Goal: Information Seeking & Learning: Learn about a topic

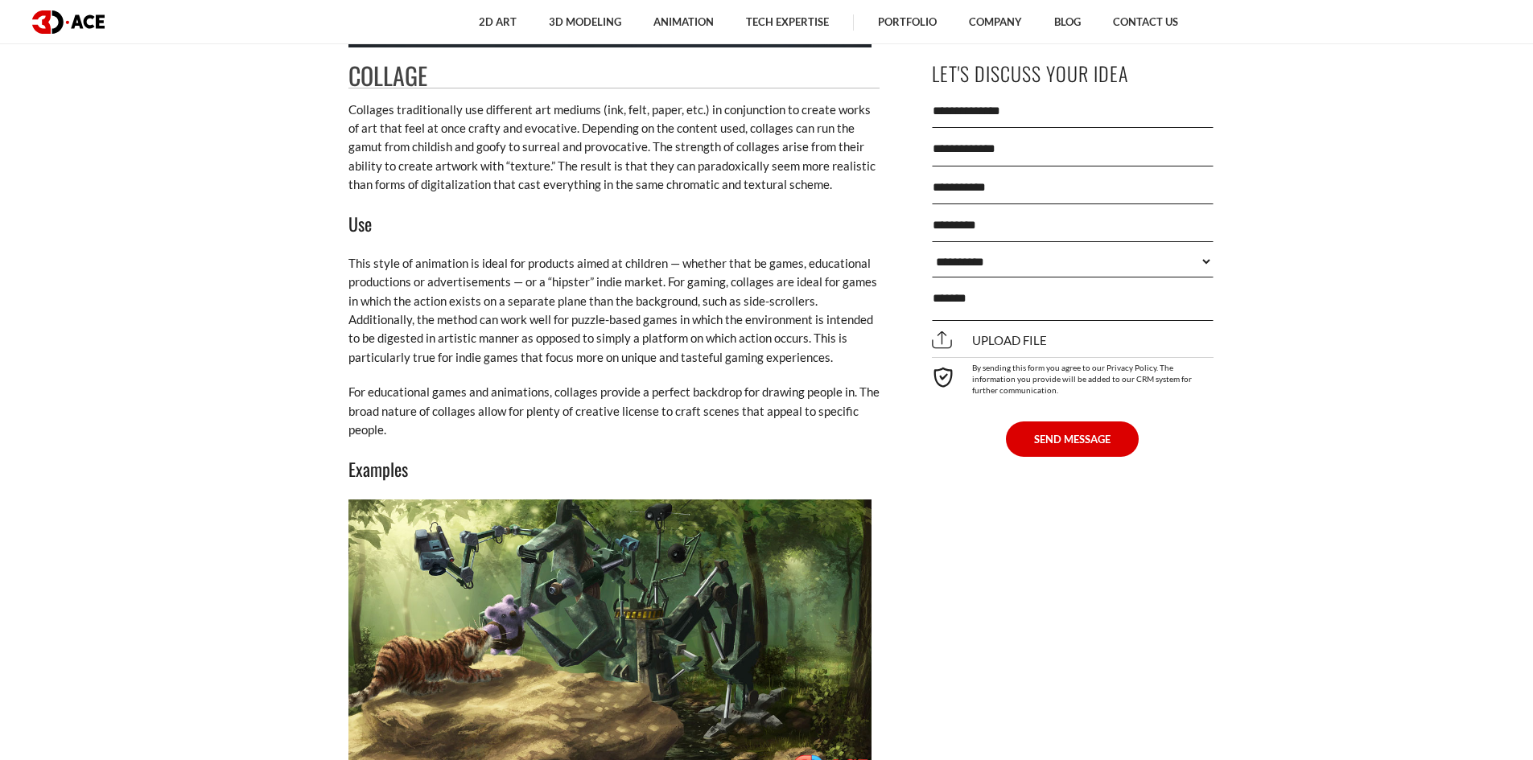
scroll to position [3620, 0]
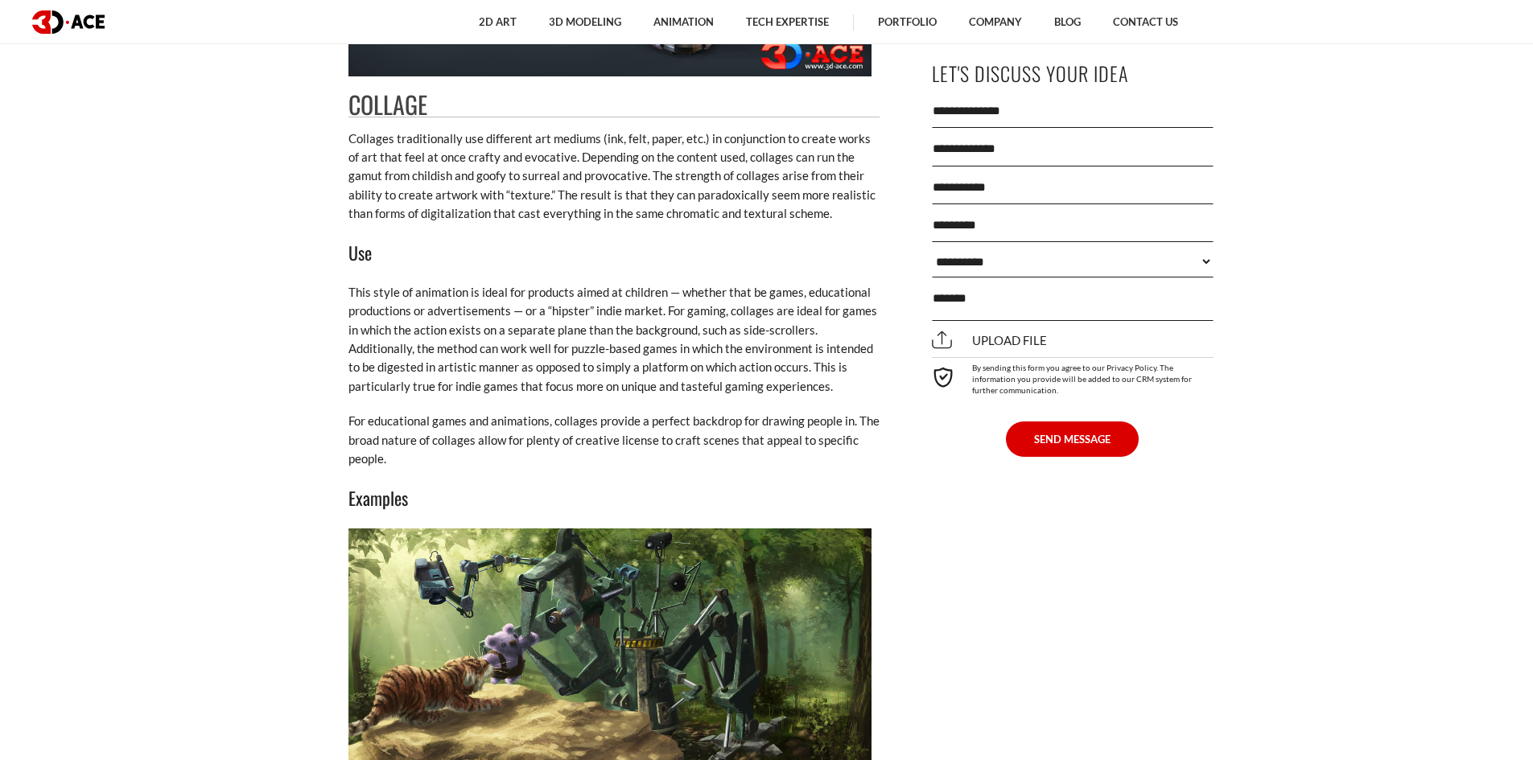
click at [505, 131] on p "Collages traditionally use different art mediums (ink, felt, paper, etc.) in co…" at bounding box center [613, 177] width 531 height 94
click at [711, 142] on p "Collages traditionally use different art mediums (ink, felt, paper, etc.) in co…" at bounding box center [613, 177] width 531 height 94
drag, startPoint x: 707, startPoint y: 142, endPoint x: 603, endPoint y: 151, distance: 104.2
click at [603, 151] on p "Collages traditionally use different art mediums (ink, felt, paper, etc.) in co…" at bounding box center [613, 177] width 531 height 94
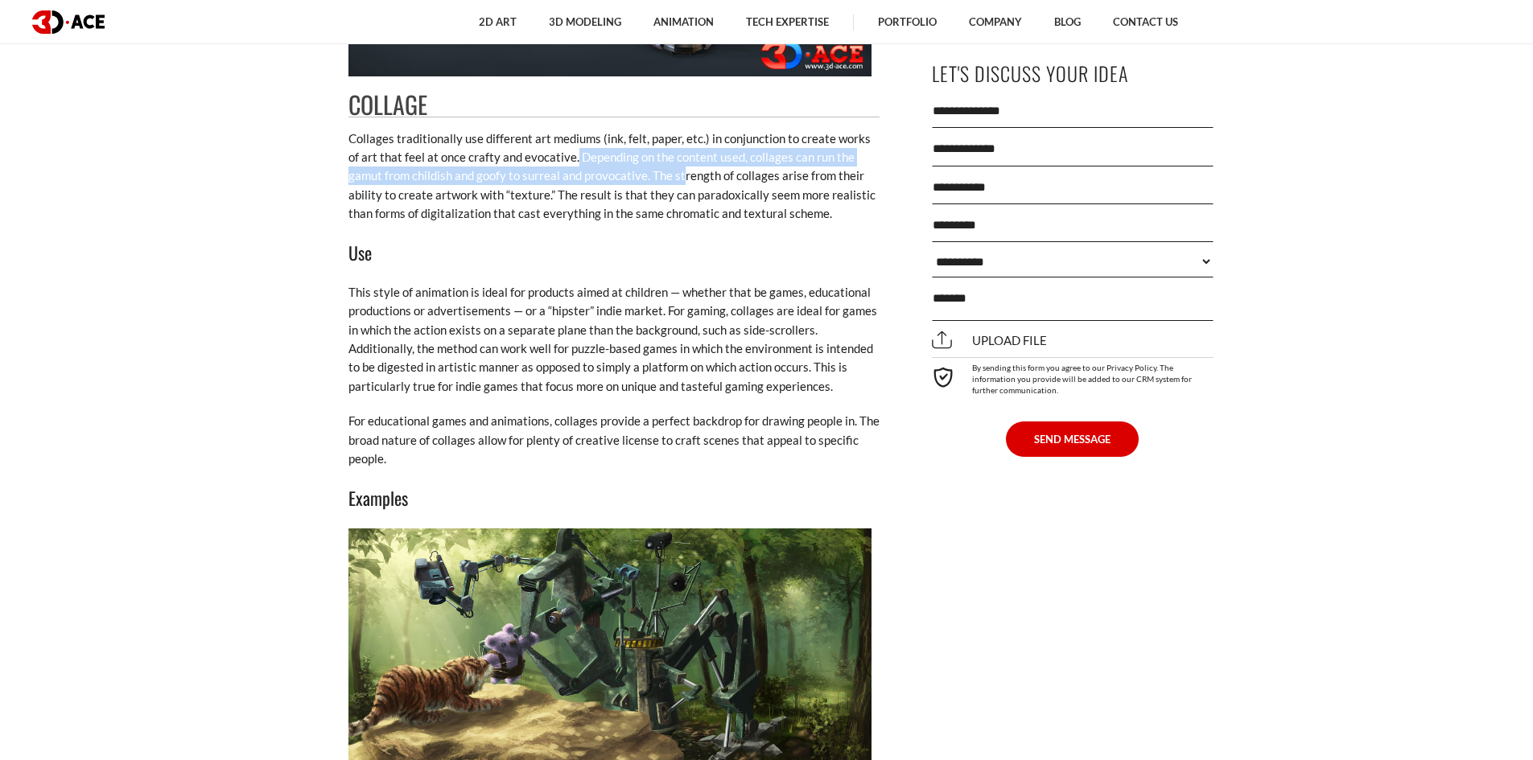
drag, startPoint x: 562, startPoint y: 153, endPoint x: 648, endPoint y: 179, distance: 90.9
click at [648, 179] on p "Collages traditionally use different art mediums (ink, felt, paper, etc.) in co…" at bounding box center [613, 177] width 531 height 94
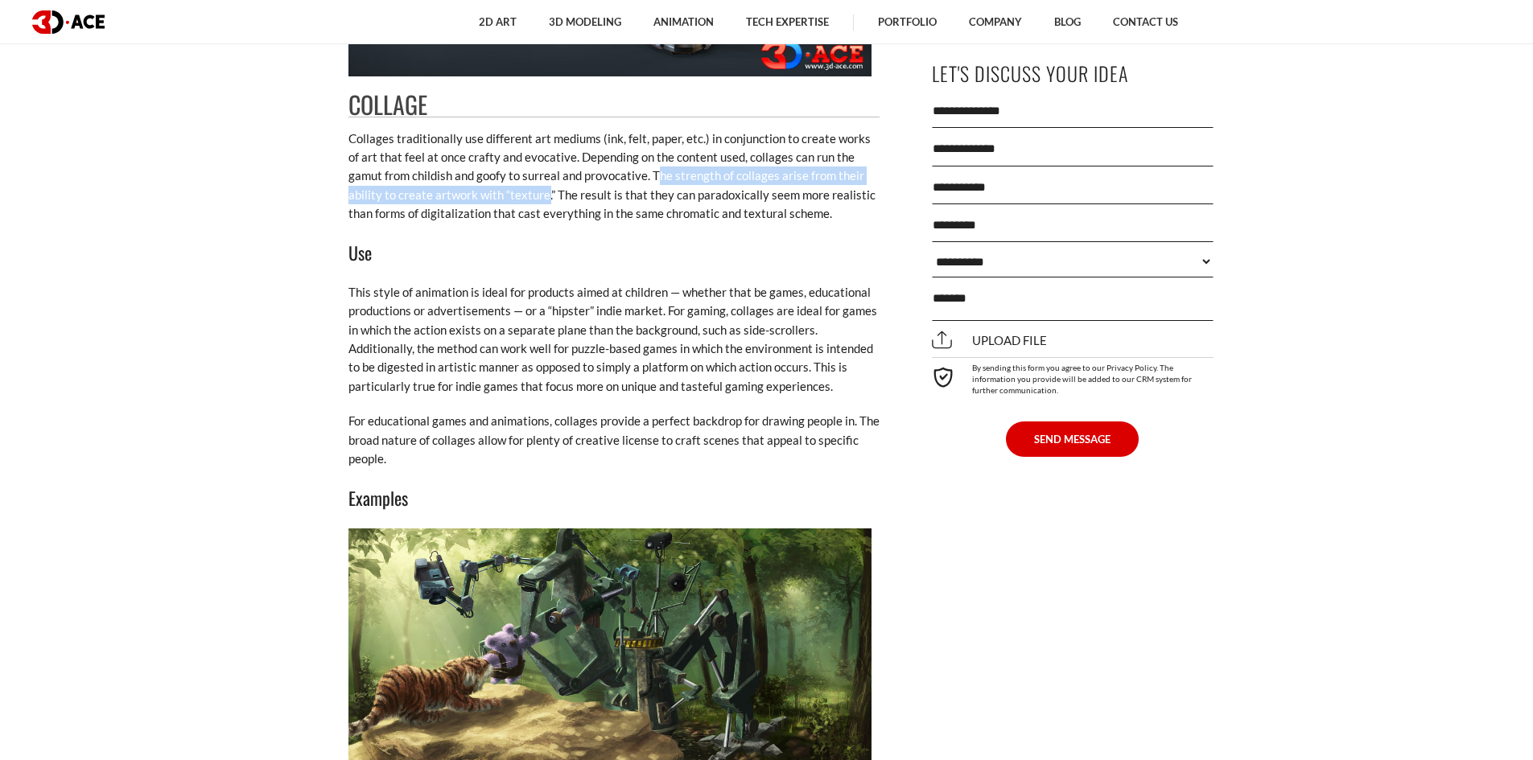
drag, startPoint x: 619, startPoint y: 180, endPoint x: 500, endPoint y: 201, distance: 120.9
click at [500, 201] on p "Collages traditionally use different art mediums (ink, felt, paper, etc.) in co…" at bounding box center [613, 177] width 531 height 94
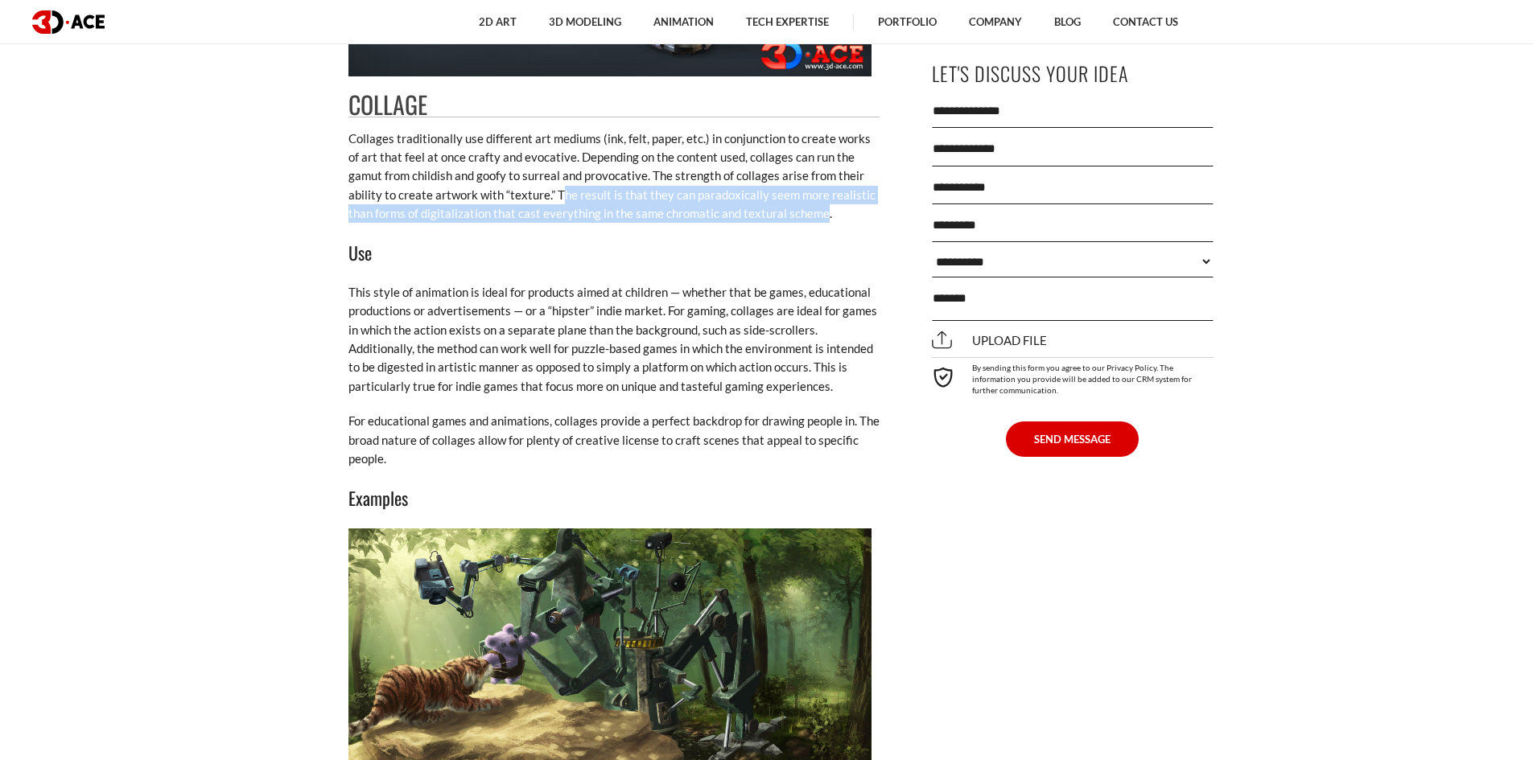
drag, startPoint x: 510, startPoint y: 196, endPoint x: 762, endPoint y: 216, distance: 252.5
click at [762, 216] on p "Collages traditionally use different art mediums (ink, felt, paper, etc.) in co…" at bounding box center [613, 177] width 531 height 94
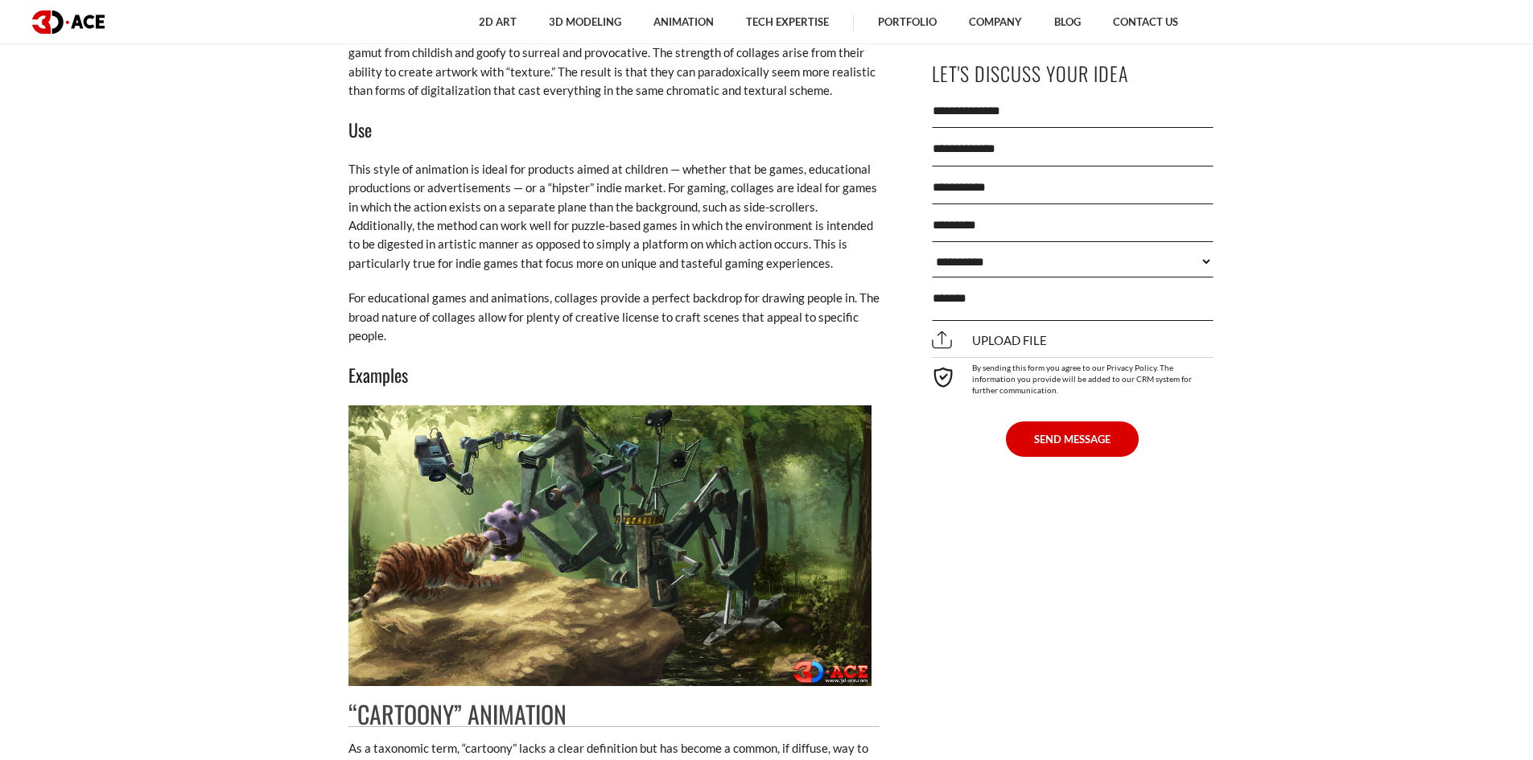
scroll to position [3781, 0]
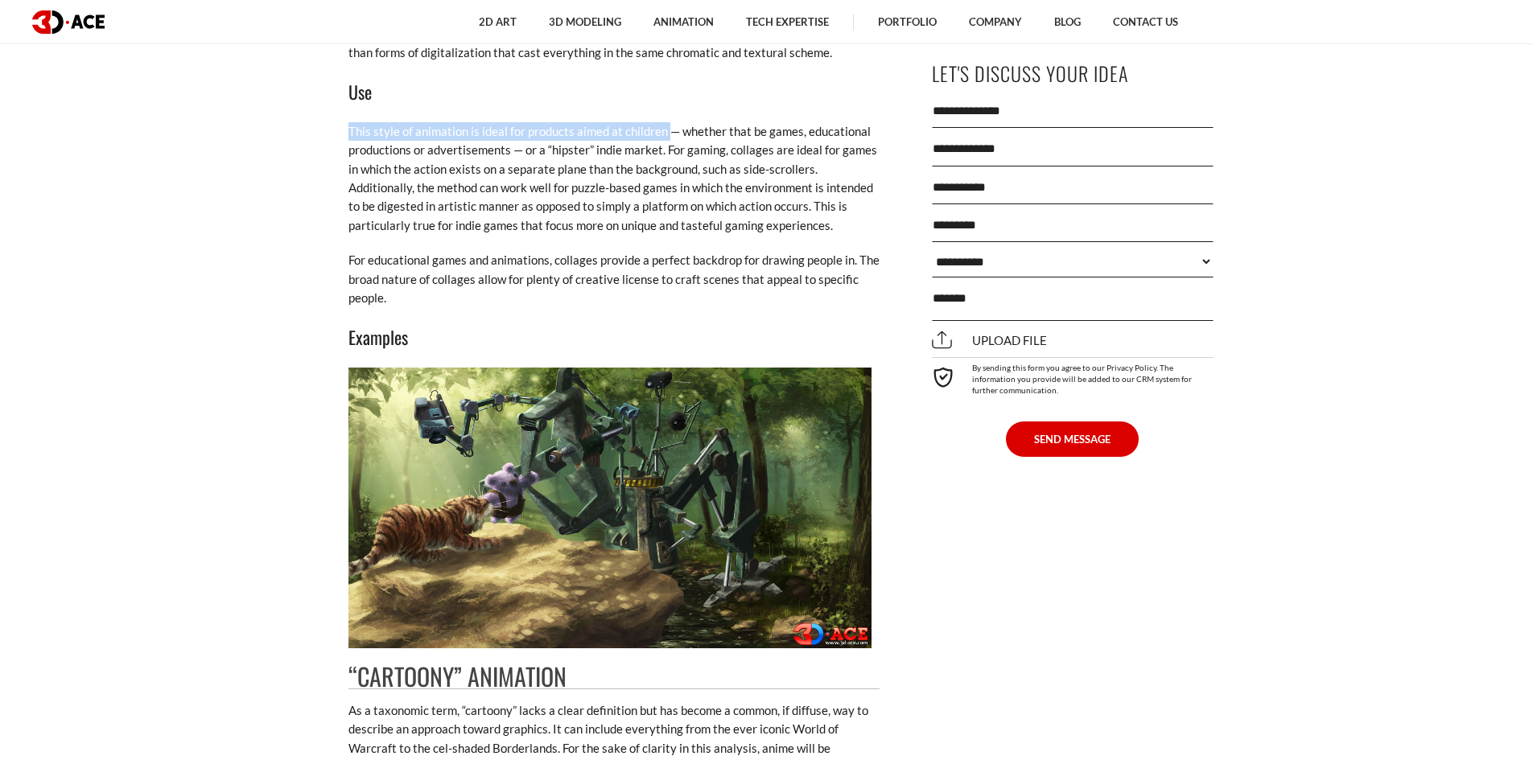
drag, startPoint x: 335, startPoint y: 131, endPoint x: 672, endPoint y: 138, distance: 337.1
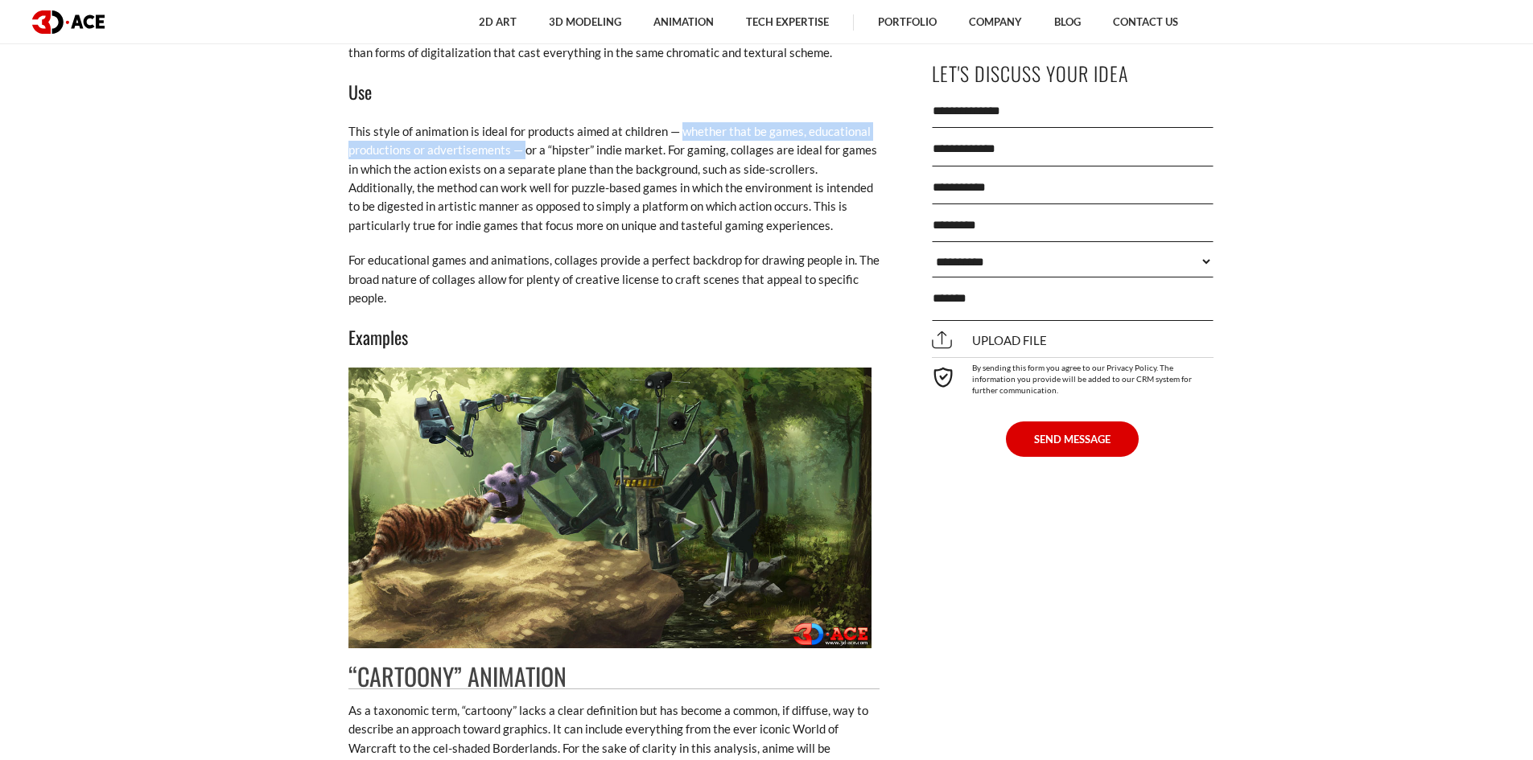
drag, startPoint x: 681, startPoint y: 131, endPoint x: 525, endPoint y: 154, distance: 157.7
click at [525, 154] on p "This style of animation is ideal for products aimed at children — whether that …" at bounding box center [613, 178] width 531 height 113
click at [684, 506] on img at bounding box center [609, 508] width 523 height 281
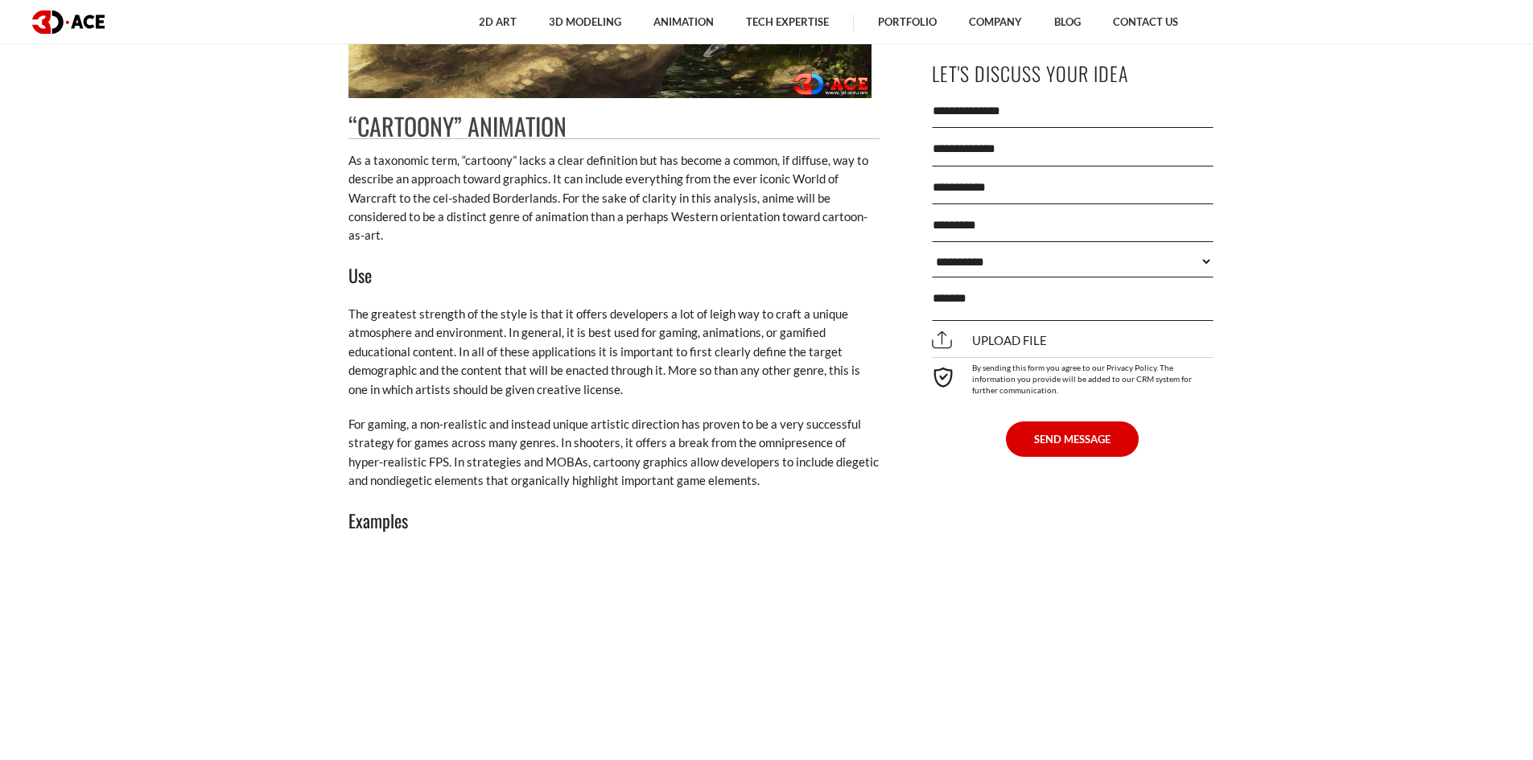
scroll to position [3942, 0]
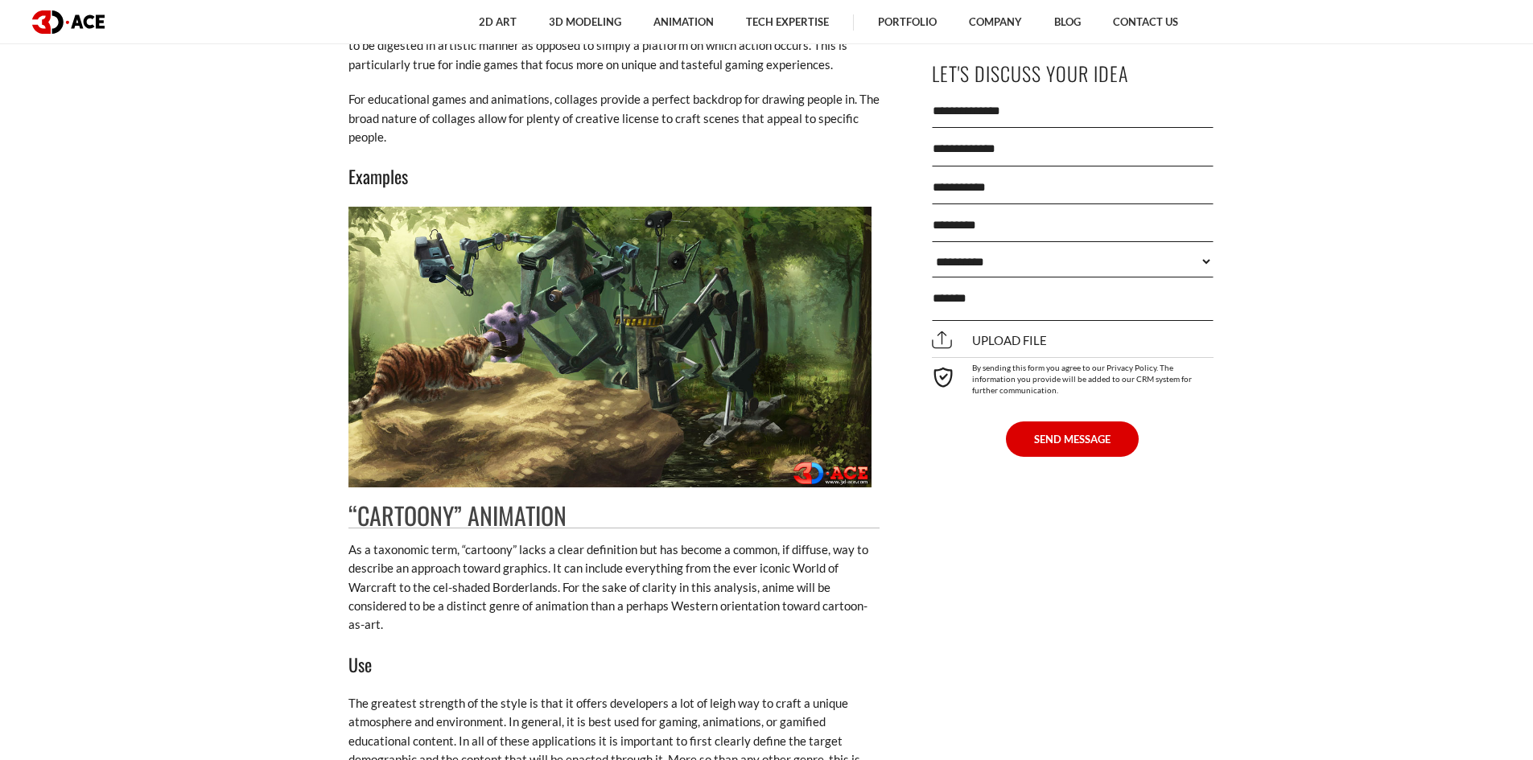
click at [667, 469] on img at bounding box center [609, 347] width 523 height 281
